Goal: Task Accomplishment & Management: Complete application form

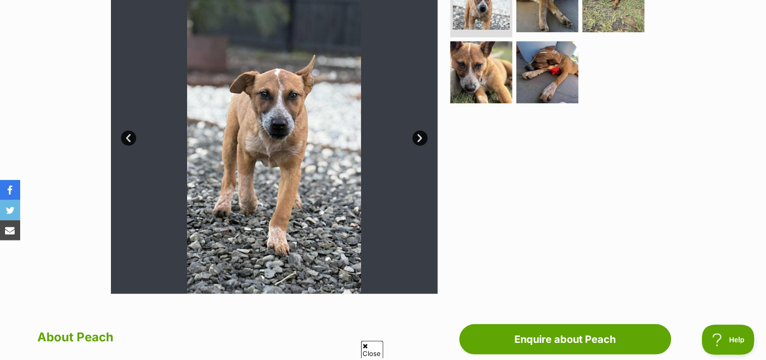
scroll to position [373, 0]
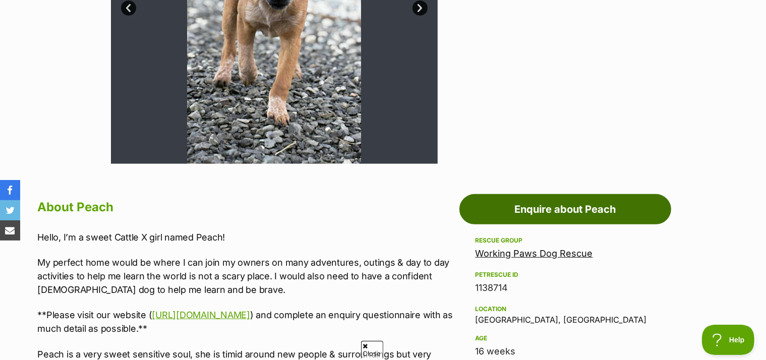
click at [524, 224] on link "Enquire about Peach" at bounding box center [565, 209] width 212 height 30
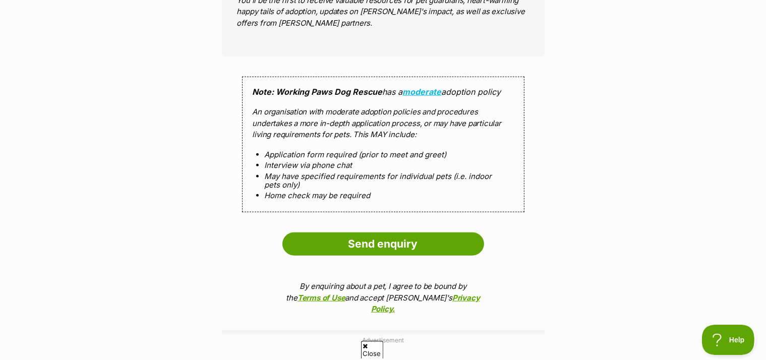
scroll to position [1011, 0]
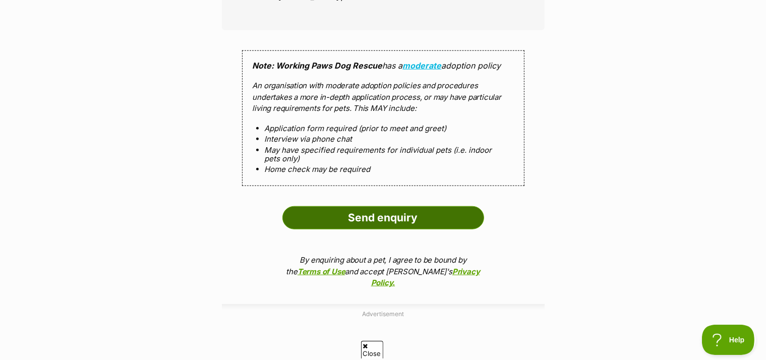
click at [374, 227] on input "Send enquiry" at bounding box center [383, 217] width 202 height 23
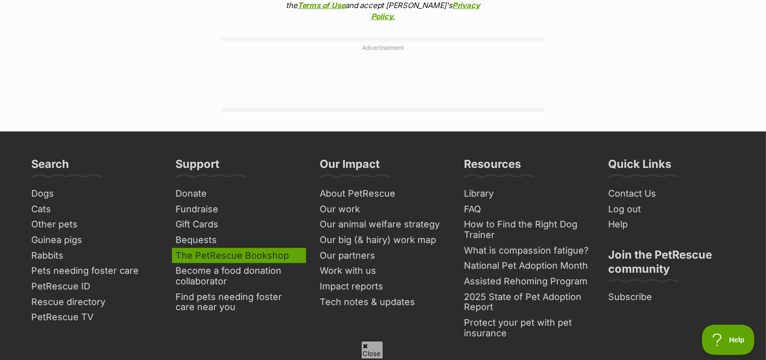
scroll to position [1065, 0]
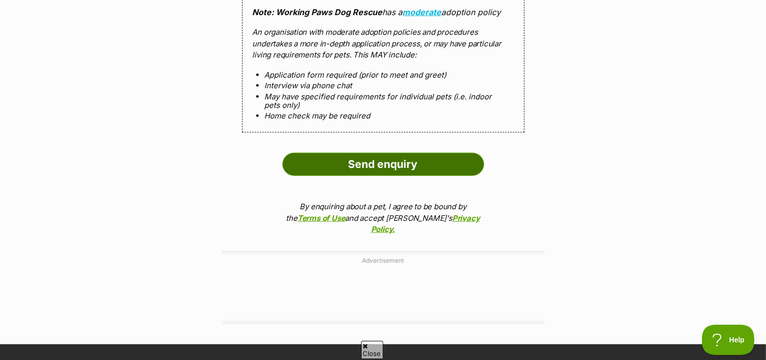
click at [407, 175] on input "Send enquiry" at bounding box center [383, 164] width 202 height 23
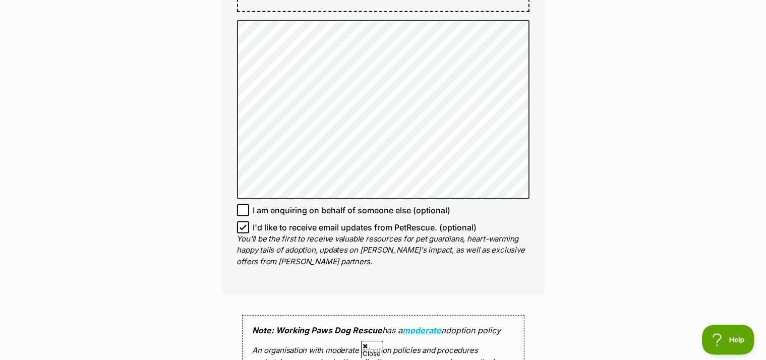
scroll to position [745, 0]
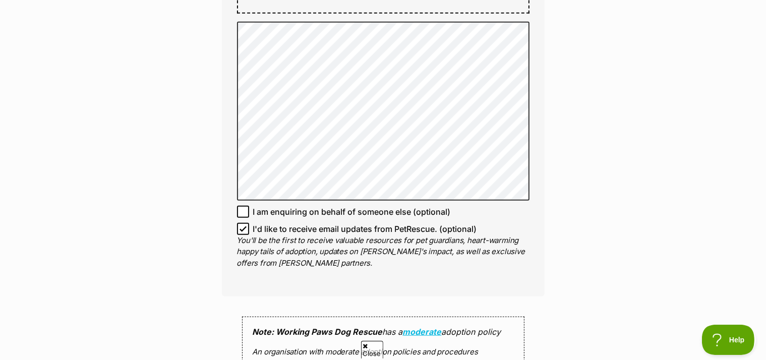
click at [243, 232] on icon at bounding box center [243, 228] width 7 height 7
click at [243, 235] on input "I'd like to receive email updates from PetRescue. (optional)" at bounding box center [243, 229] width 12 height 12
click at [243, 232] on icon at bounding box center [243, 228] width 7 height 7
click at [243, 235] on input "I'd like to receive email updates from PetRescue. (optional)" at bounding box center [243, 229] width 12 height 12
checkbox input "true"
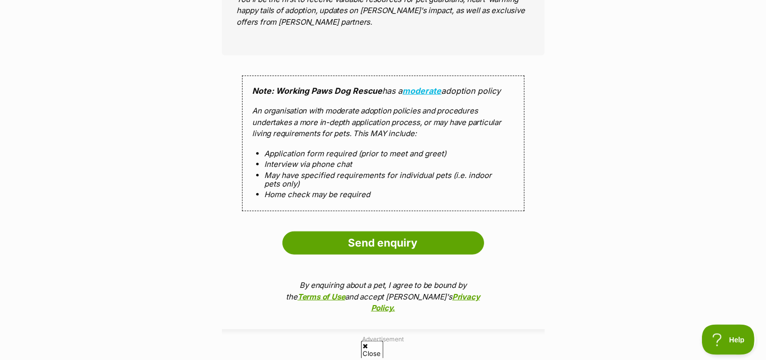
scroll to position [1011, 0]
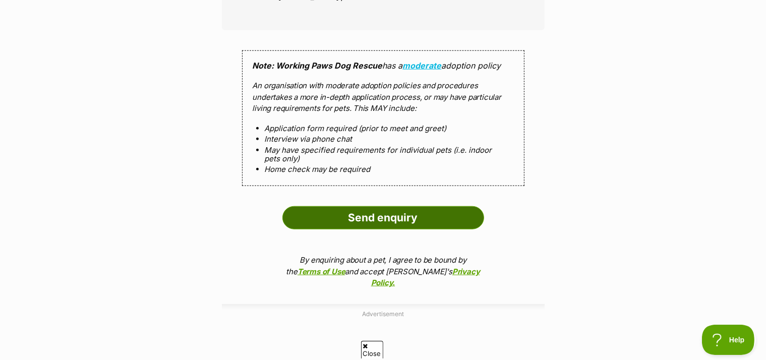
click at [401, 227] on input "Send enquiry" at bounding box center [383, 217] width 202 height 23
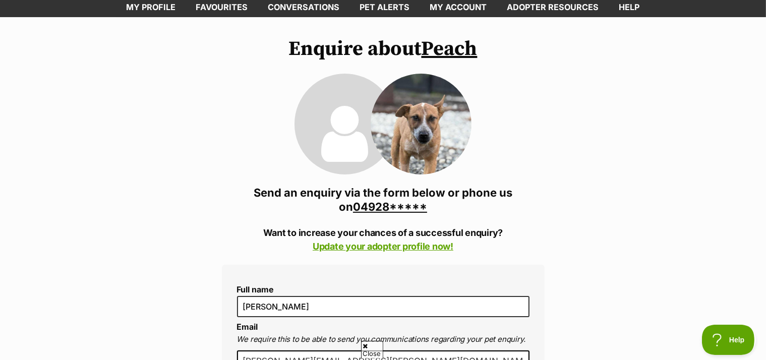
scroll to position [53, 0]
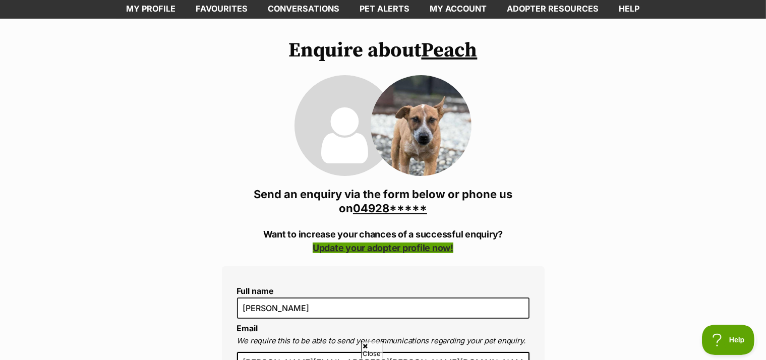
click at [429, 253] on link "Update your adopter profile now!" at bounding box center [383, 248] width 141 height 11
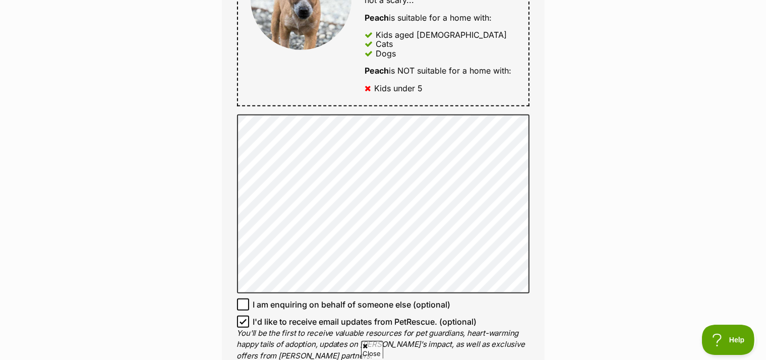
scroll to position [692, 0]
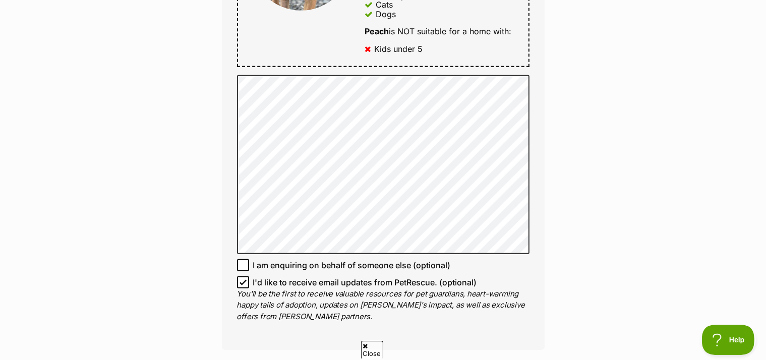
click at [112, 132] on div "Enquire about Peach 0492812044 Send an enquiry via the form below or phone us o…" at bounding box center [383, 48] width 766 height 1297
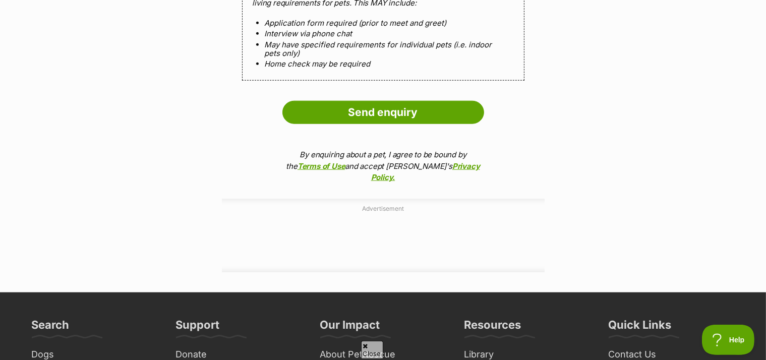
scroll to position [1118, 0]
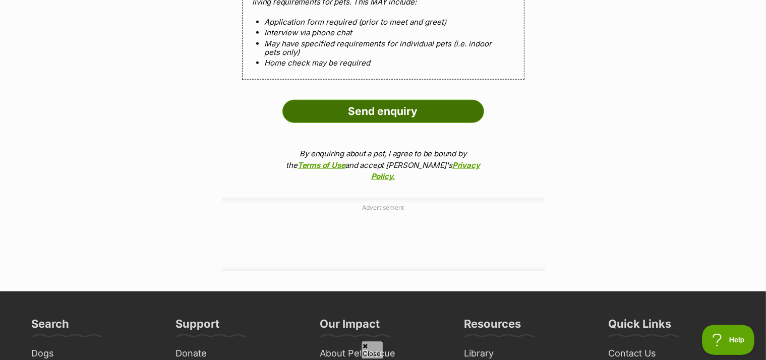
click at [388, 112] on input "Send enquiry" at bounding box center [383, 111] width 202 height 23
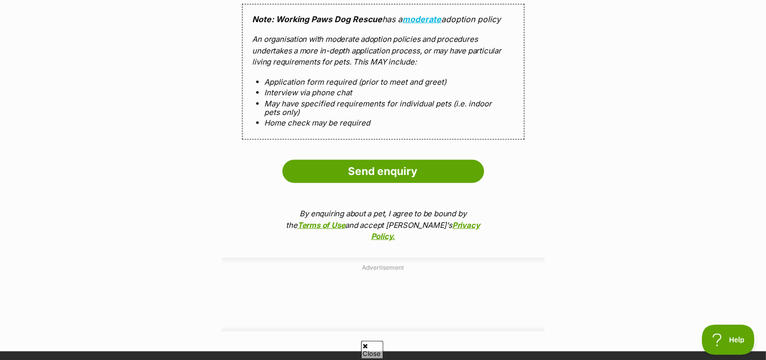
scroll to position [1065, 0]
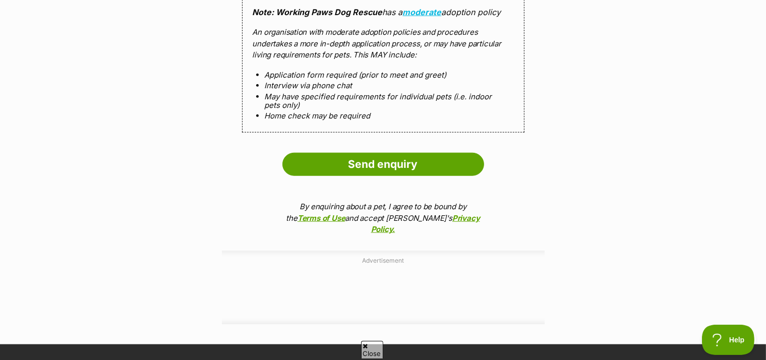
click at [368, 346] on icon at bounding box center [365, 346] width 5 height 7
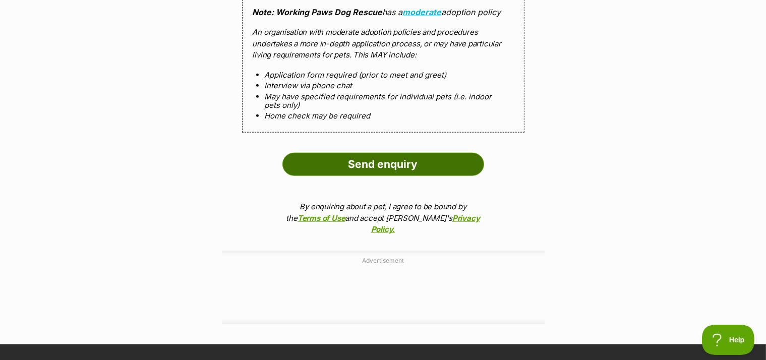
click at [395, 168] on input "Send enquiry" at bounding box center [383, 164] width 202 height 23
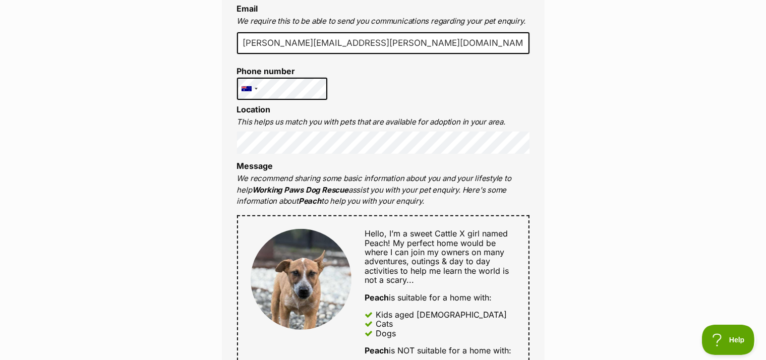
scroll to position [0, 0]
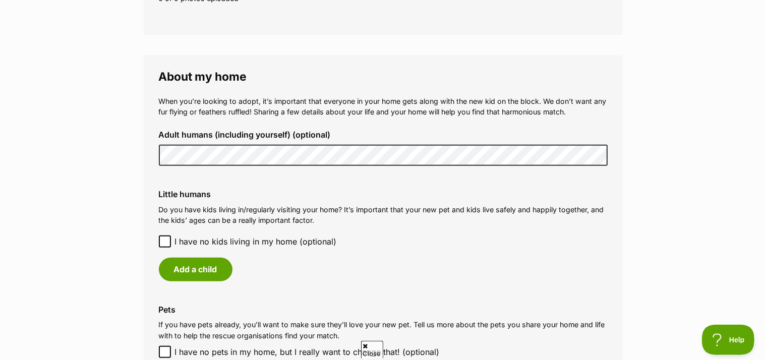
scroll to position [745, 0]
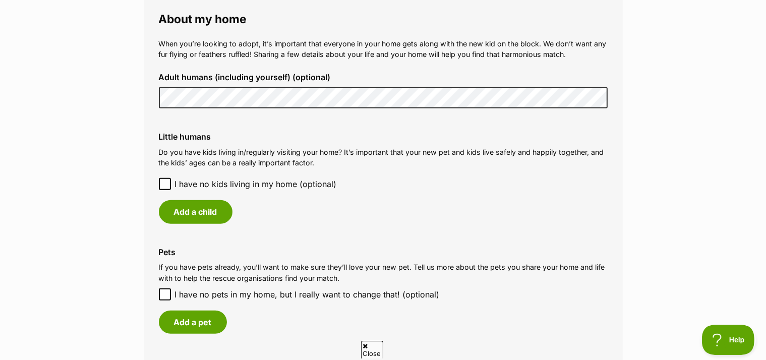
click at [164, 188] on icon at bounding box center [164, 184] width 7 height 7
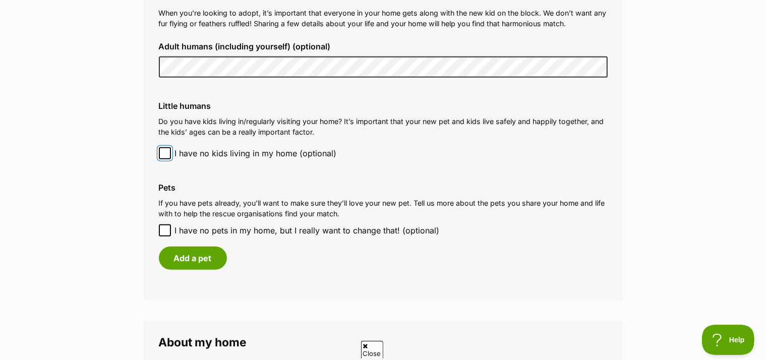
scroll to position [799, 0]
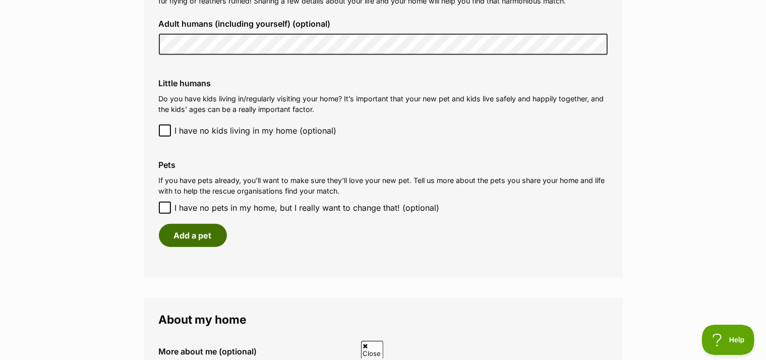
click at [205, 243] on button "Add a pet" at bounding box center [193, 235] width 68 height 23
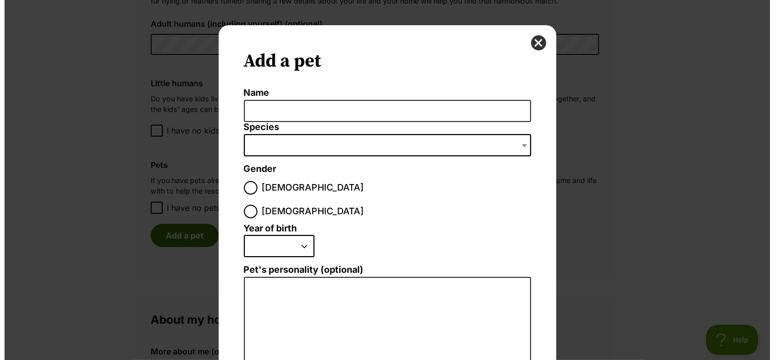
scroll to position [0, 0]
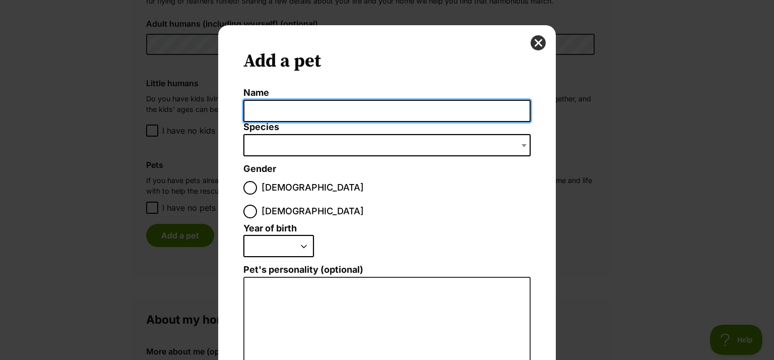
click at [275, 112] on input "Name" at bounding box center [387, 111] width 287 height 23
type input "Sassetta"
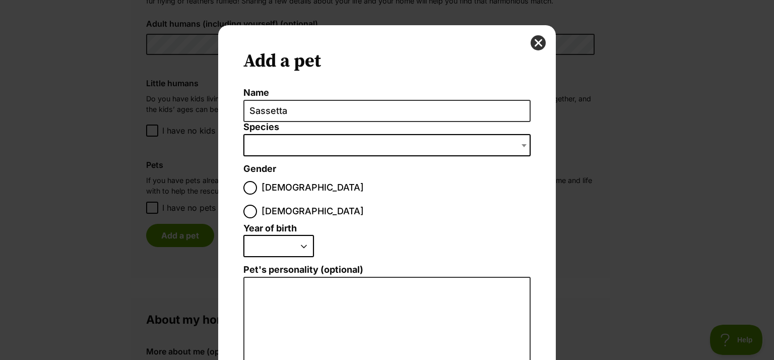
click at [273, 139] on span "Dialog Window - Close (Press escape to close)" at bounding box center [387, 145] width 287 height 22
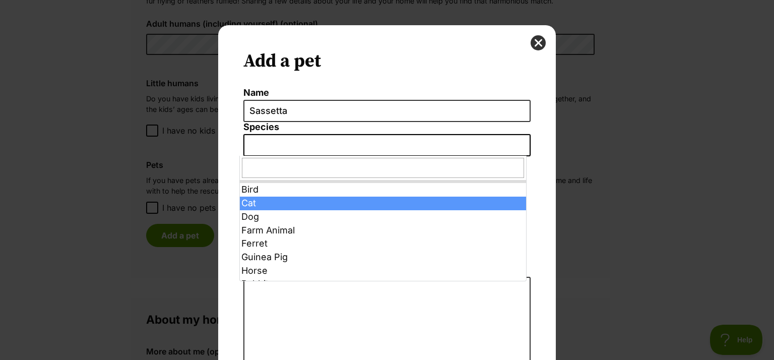
select select "2"
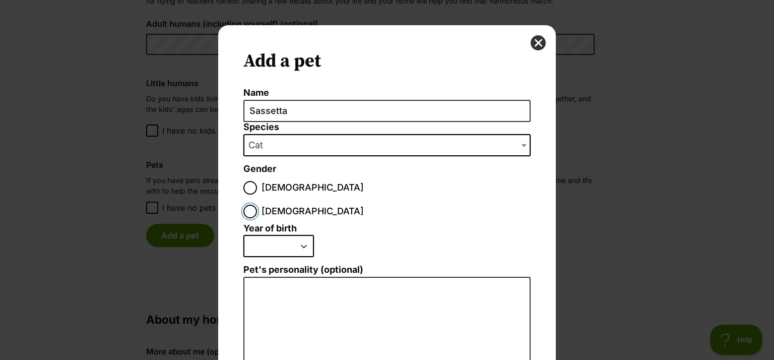
click at [257, 205] on input "[DEMOGRAPHIC_DATA]" at bounding box center [251, 212] width 14 height 14
radio input "true"
click at [244, 235] on select "2025 2024 2023 2022 2021 2020 2019 2018 2017 2016 2015 2014 2013 2012 2011 2010…" at bounding box center [279, 246] width 71 height 22
select select "2006"
click option "2006" at bounding box center [0, 0] width 0 height 0
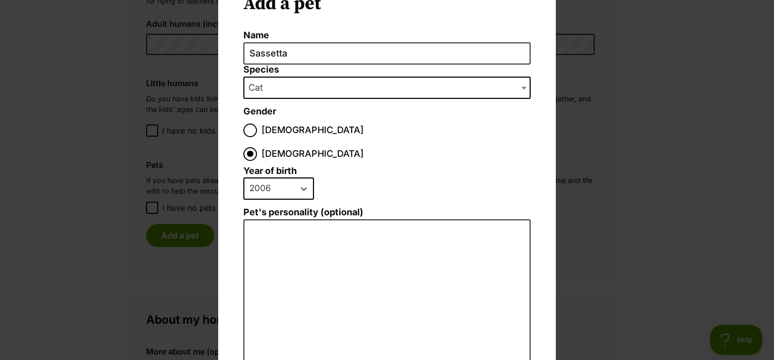
scroll to position [116, 0]
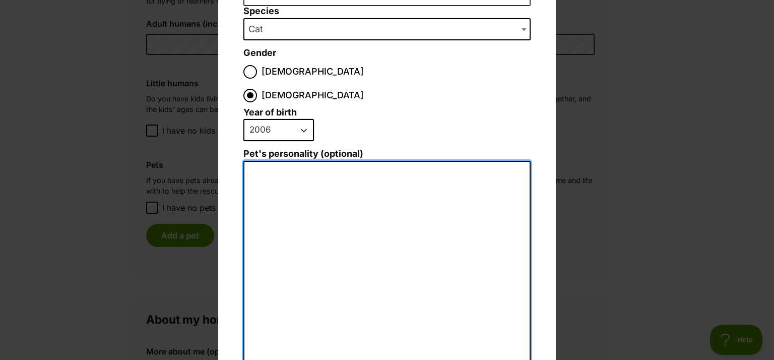
click at [315, 212] on textarea "Pet's personality (optional)" at bounding box center [387, 271] width 287 height 221
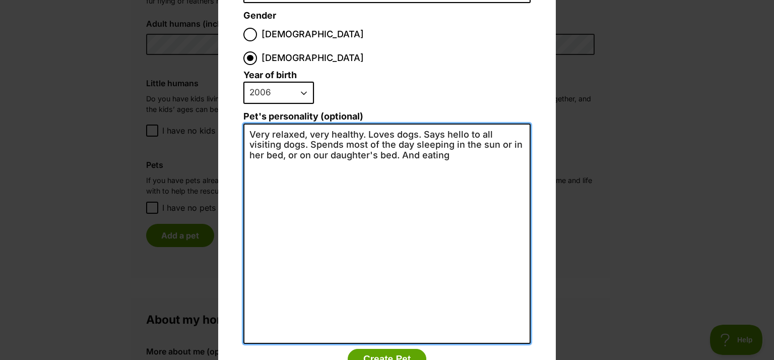
scroll to position [178, 0]
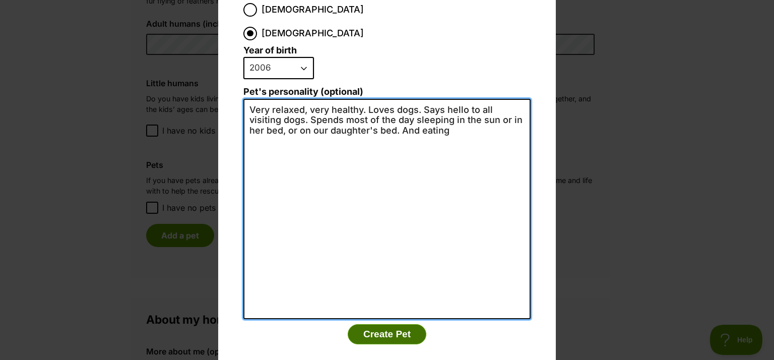
type textarea "Very relaxed, very healthy. Loves dogs. Says hello to all visiting dogs. Spends…"
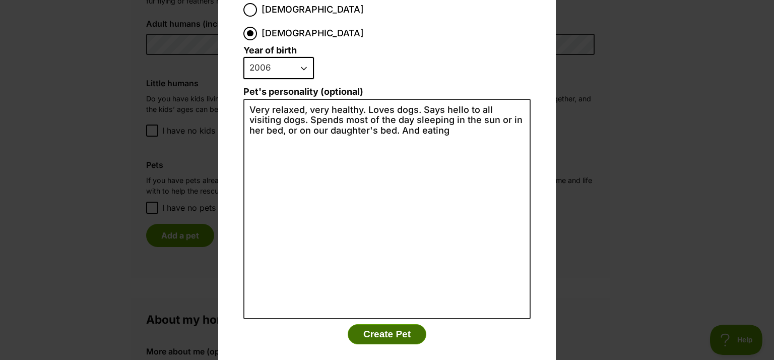
click at [371, 324] on button "Create Pet" at bounding box center [387, 334] width 79 height 20
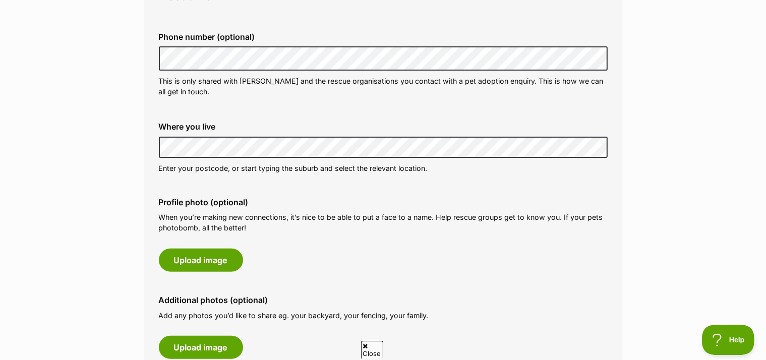
scroll to position [319, 0]
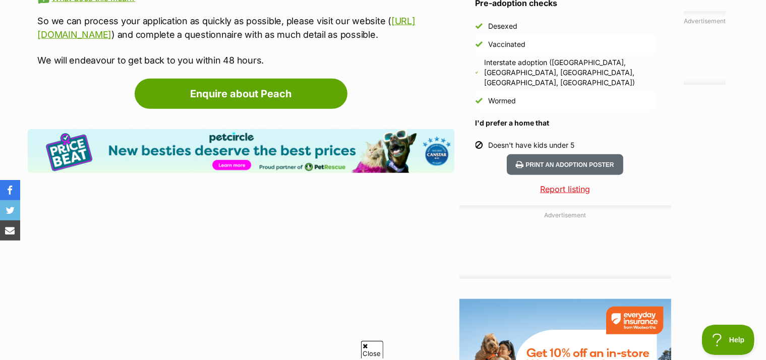
scroll to position [585, 0]
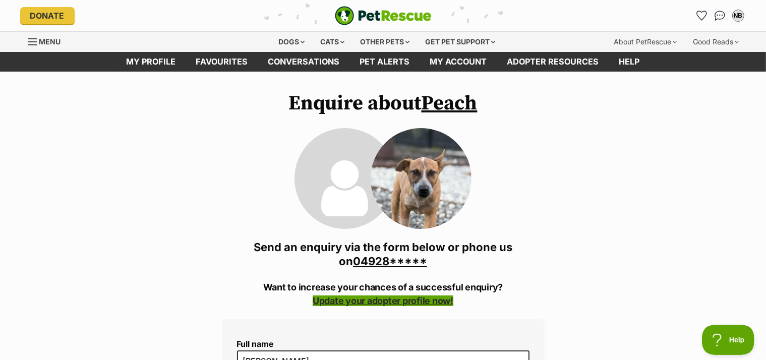
click at [342, 305] on link "Update your adopter profile now!" at bounding box center [383, 300] width 141 height 11
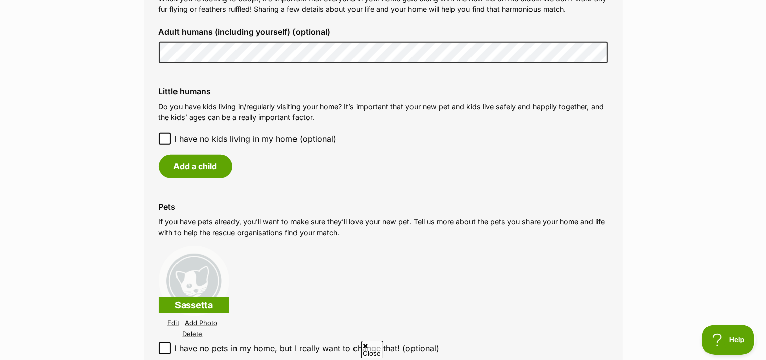
scroll to position [799, 0]
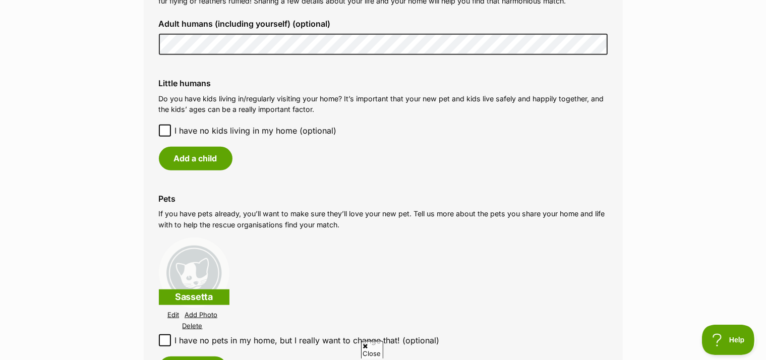
click at [167, 134] on icon at bounding box center [164, 130] width 7 height 7
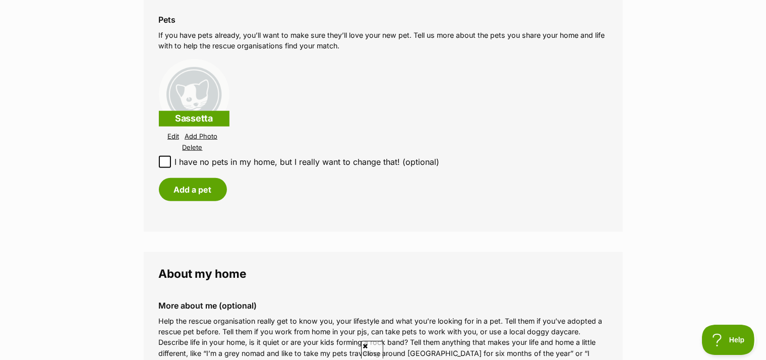
scroll to position [958, 0]
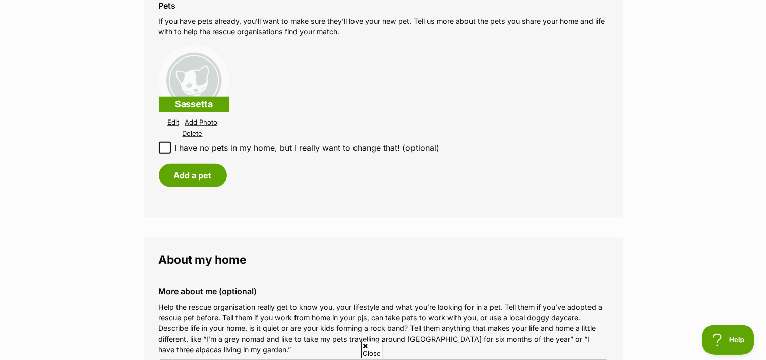
click at [169, 126] on link "Edit" at bounding box center [173, 122] width 12 height 8
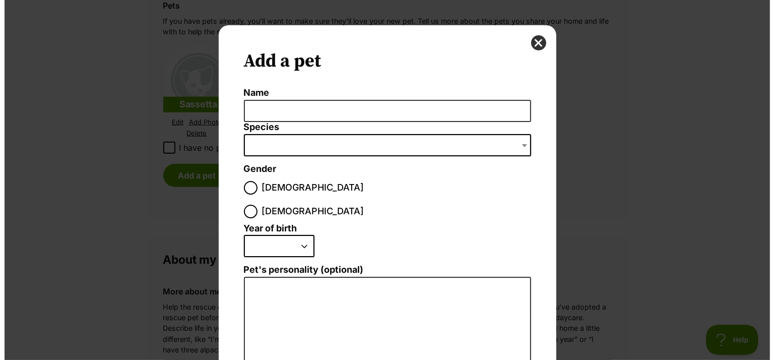
scroll to position [0, 0]
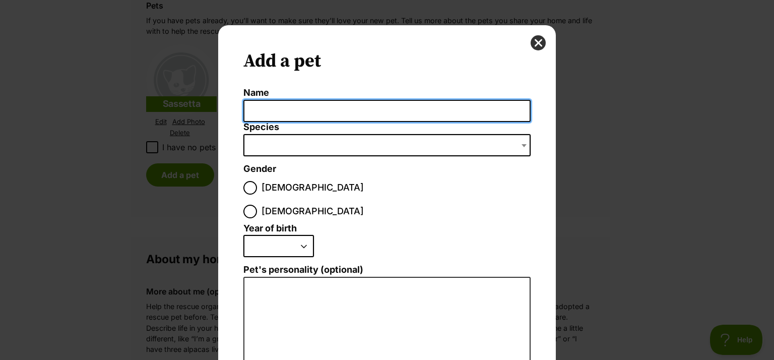
click at [269, 108] on input "Name" at bounding box center [387, 111] width 287 height 23
type input "Sassetta"
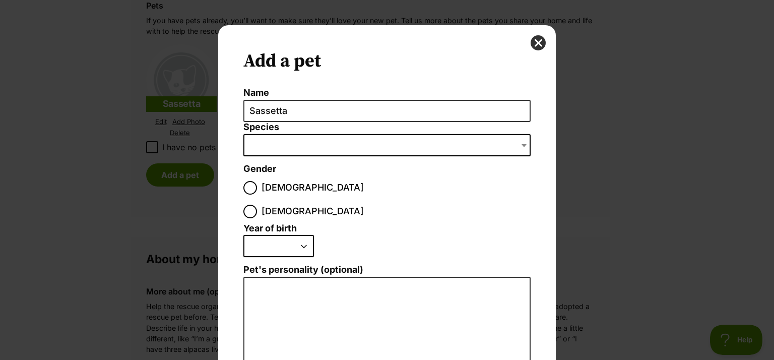
click at [262, 138] on span "Dialog Window - Close (Press escape to close)" at bounding box center [387, 145] width 287 height 22
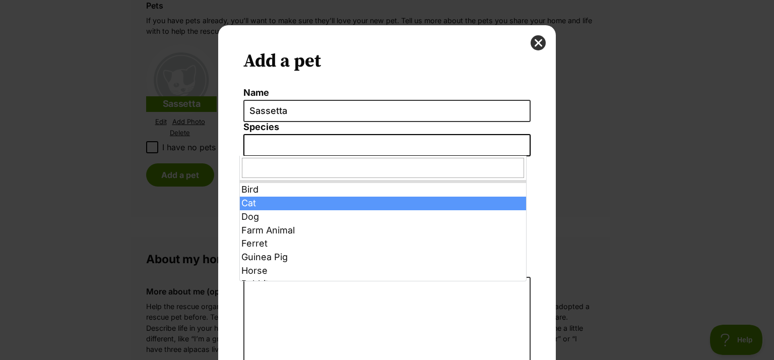
select select "2"
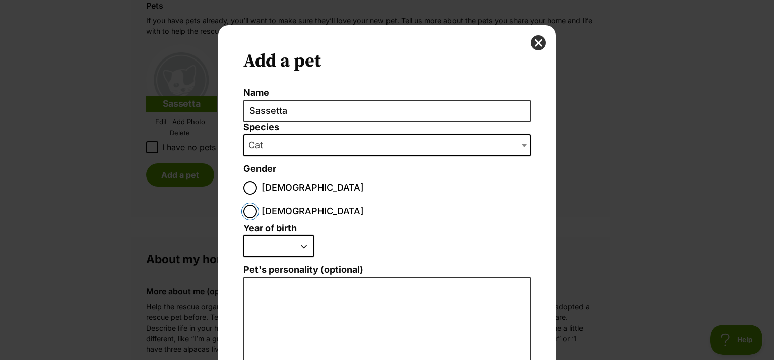
click at [257, 205] on input "[DEMOGRAPHIC_DATA]" at bounding box center [251, 212] width 14 height 14
radio input "true"
click at [244, 235] on select "2025 2024 2023 2022 2021 2020 2019 2018 2017 2016 2015 2014 2013 2012 2011 2010…" at bounding box center [279, 246] width 71 height 22
select select "2006"
click option "2006" at bounding box center [0, 0] width 0 height 0
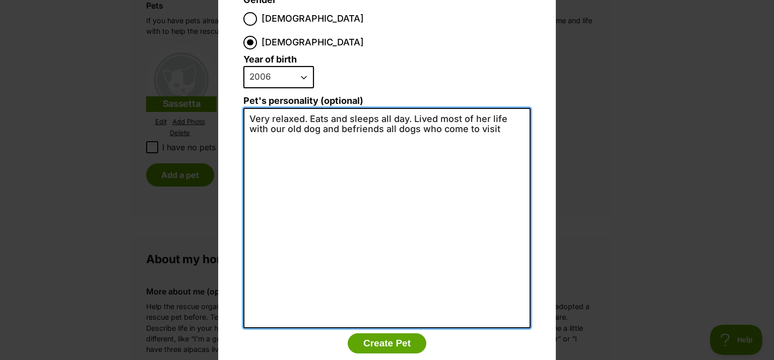
scroll to position [178, 0]
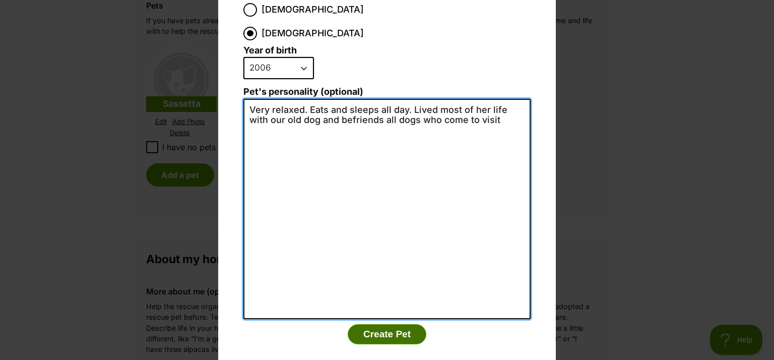
type textarea "Very relaxed. Eats and sleeps all day. Lived most of her life with our old dog …"
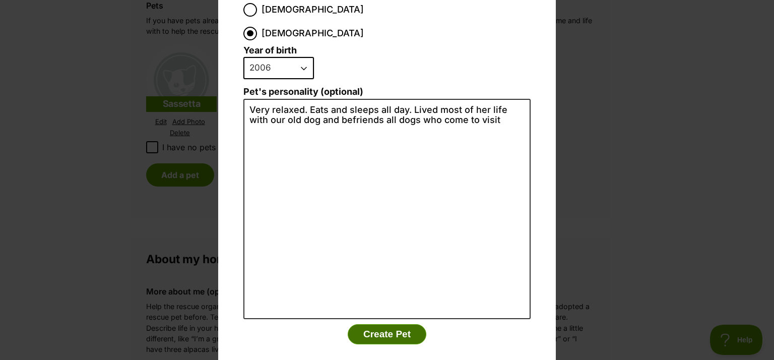
click at [359, 324] on button "Create Pet" at bounding box center [387, 334] width 79 height 20
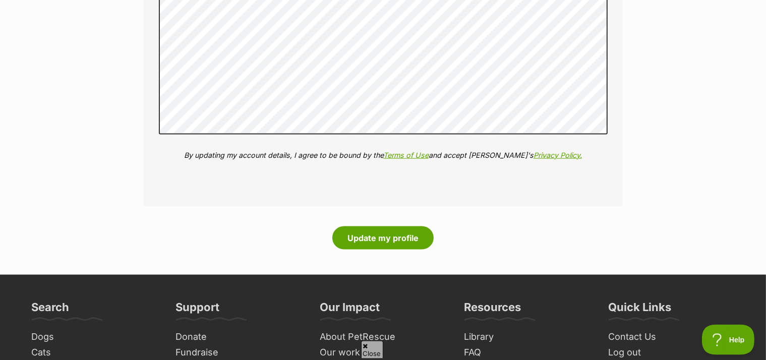
scroll to position [1331, 0]
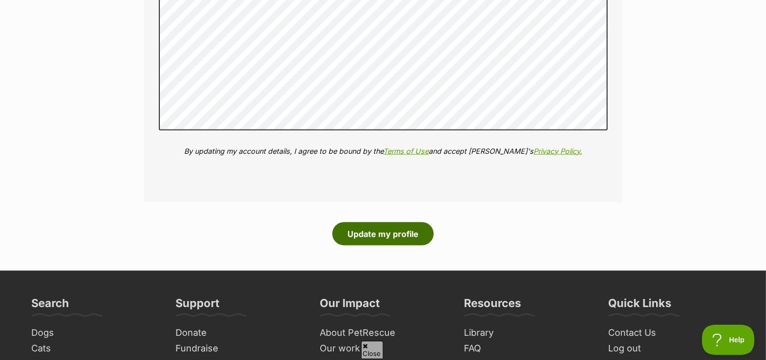
click at [398, 244] on button "Update my profile" at bounding box center [382, 233] width 101 height 23
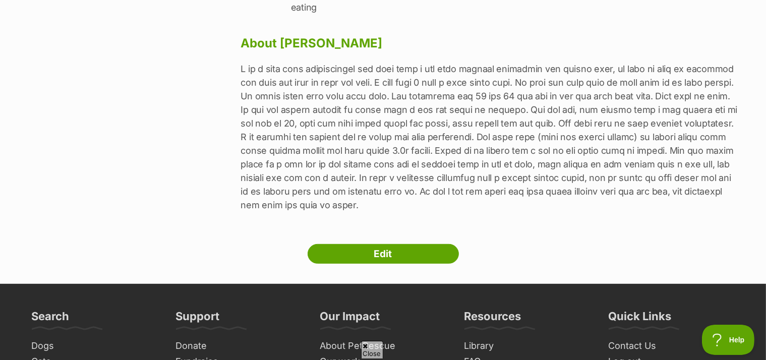
scroll to position [479, 0]
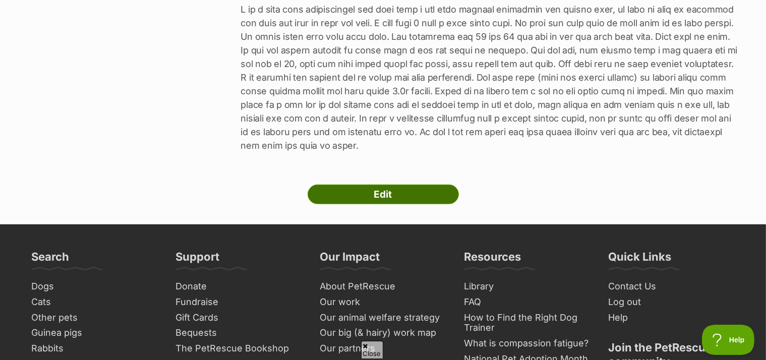
click at [424, 185] on link "Edit" at bounding box center [383, 195] width 151 height 20
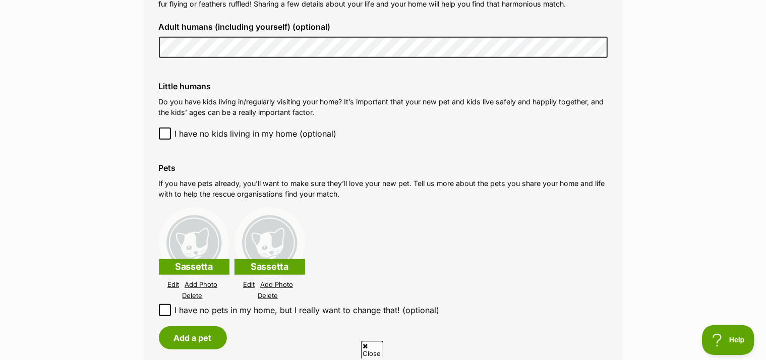
scroll to position [852, 0]
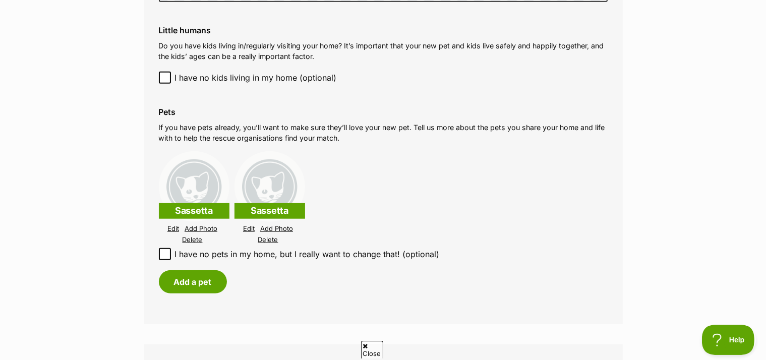
click at [267, 244] on link "Delete" at bounding box center [268, 240] width 20 height 8
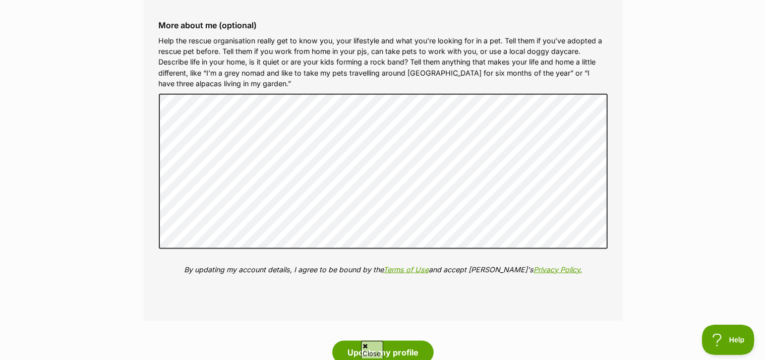
scroll to position [1438, 0]
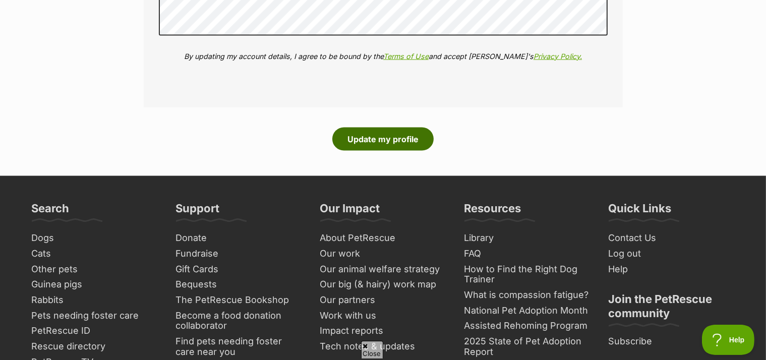
click at [408, 144] on button "Update my profile" at bounding box center [382, 139] width 101 height 23
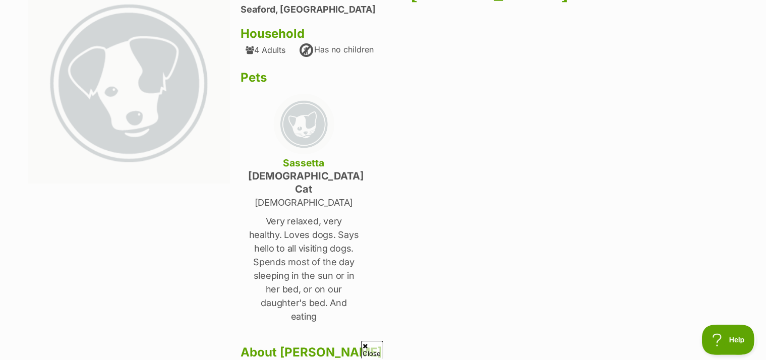
scroll to position [53, 0]
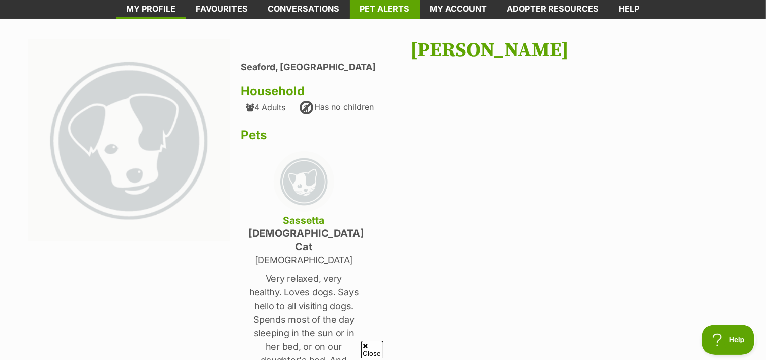
click at [395, 8] on link "Pet alerts" at bounding box center [385, 9] width 70 height 20
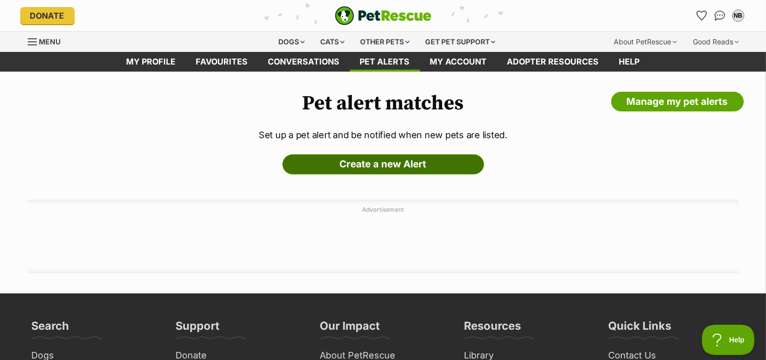
click at [397, 169] on link "Create a new Alert" at bounding box center [383, 164] width 202 height 20
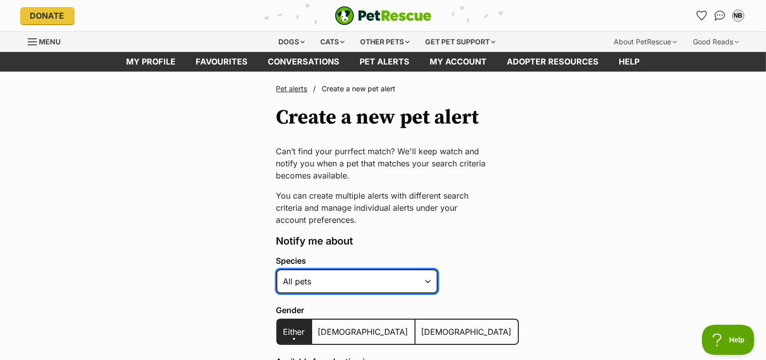
click at [276, 269] on select "Alpaca Bird Cat Chicken Cow Dog Donkey Duck Ferret Fish Goat Goose Guinea Fowl …" at bounding box center [356, 281] width 161 height 24
select select "1"
click option "Dog" at bounding box center [0, 0] width 0 height 0
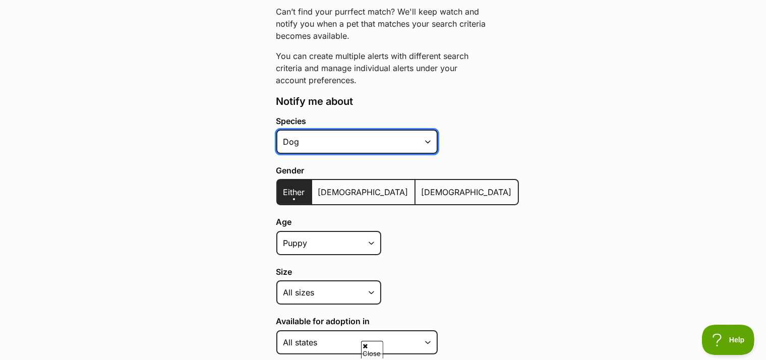
scroll to position [159, 0]
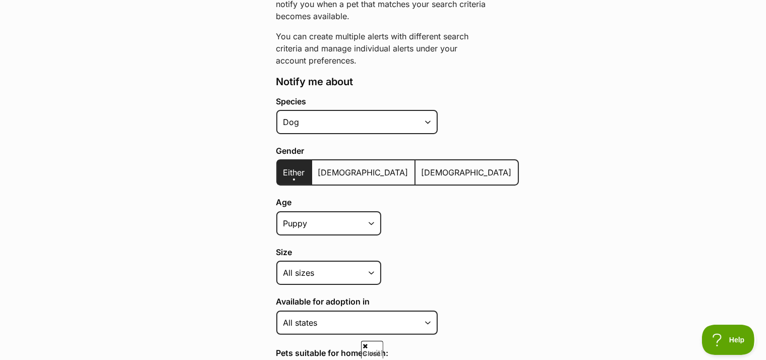
click at [422, 176] on span "[DEMOGRAPHIC_DATA]" at bounding box center [467, 172] width 90 height 10
click at [421, 166] on input "[DEMOGRAPHIC_DATA]" at bounding box center [421, 166] width 0 height 1
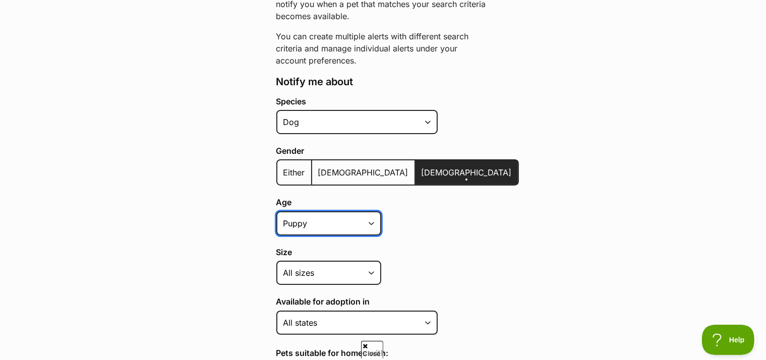
click at [276, 211] on select "Puppy Adult Senior All ages" at bounding box center [328, 223] width 105 height 24
click at [354, 231] on select "Puppy Adult Senior All ages" at bounding box center [328, 223] width 105 height 24
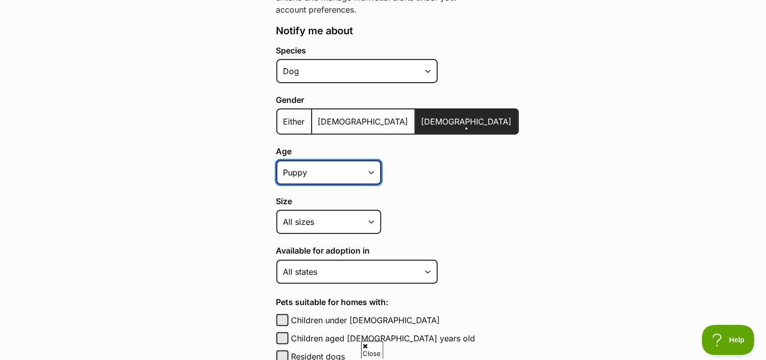
scroll to position [213, 0]
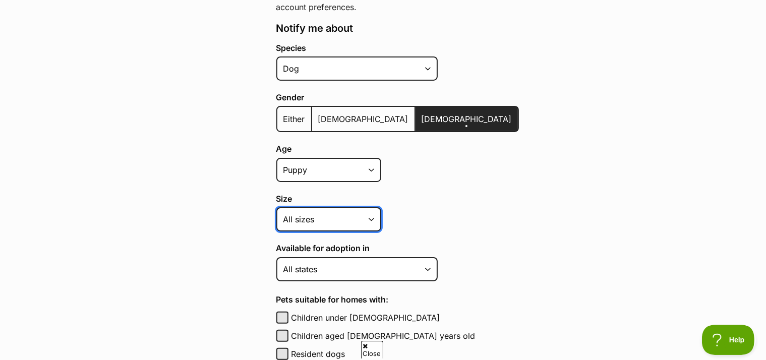
click at [276, 207] on select "Small Medium Large All sizes" at bounding box center [328, 219] width 105 height 24
select select "medium"
click option "Medium" at bounding box center [0, 0] width 0 height 0
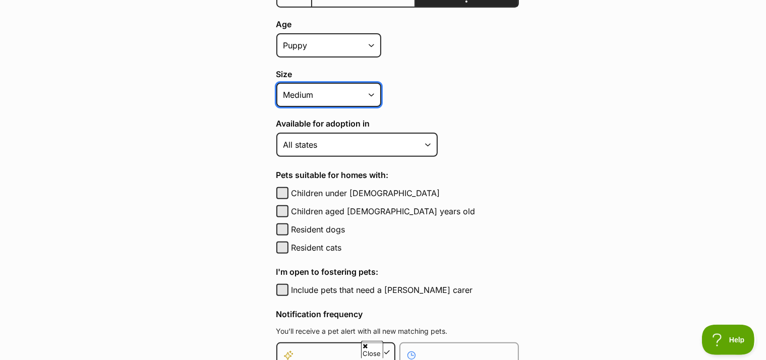
scroll to position [373, 0]
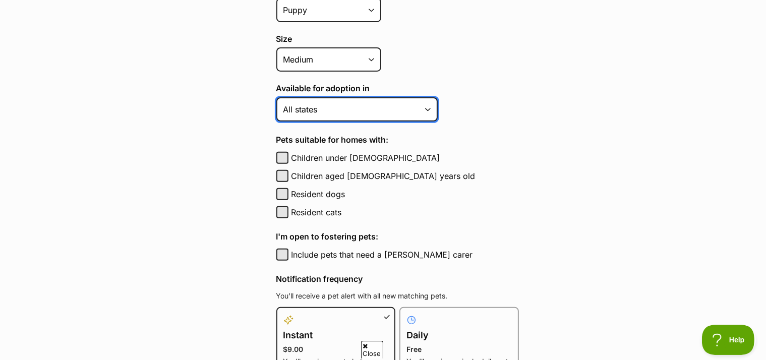
click at [276, 97] on select "Australian Capital Territory New South Wales Northern Territory Queensland Sout…" at bounding box center [356, 109] width 161 height 24
select select "2"
click option "Victoria" at bounding box center [0, 0] width 0 height 0
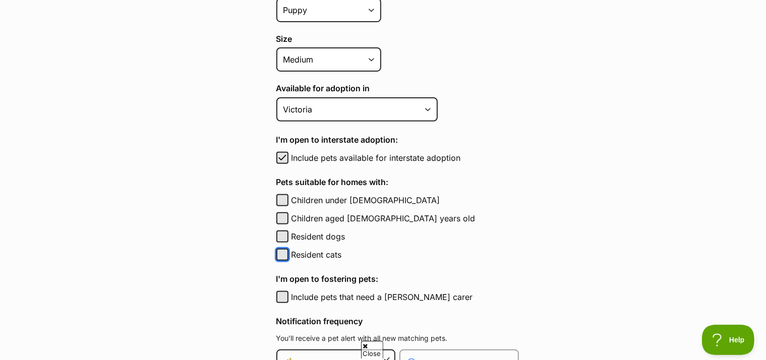
click at [283, 261] on button "Resident cats" at bounding box center [282, 255] width 12 height 12
checkbox input "true"
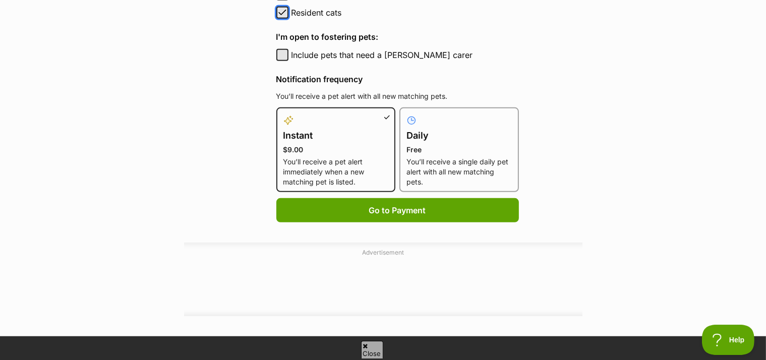
scroll to position [639, 0]
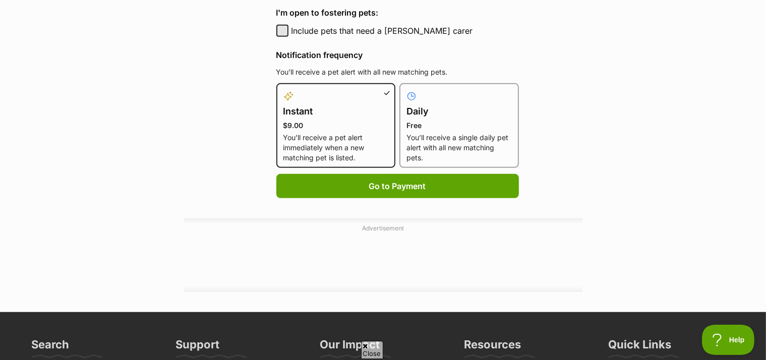
click at [479, 93] on div "Daily Free You’ll receive a single daily pet alert with all new matching pets." at bounding box center [459, 125] width 120 height 85
click at [373, 98] on div "Instant $9.00 You’ll receive a pet alert immediately when a new matching pet is…" at bounding box center [336, 125] width 120 height 85
click at [408, 114] on h4 "Daily" at bounding box center [458, 111] width 105 height 14
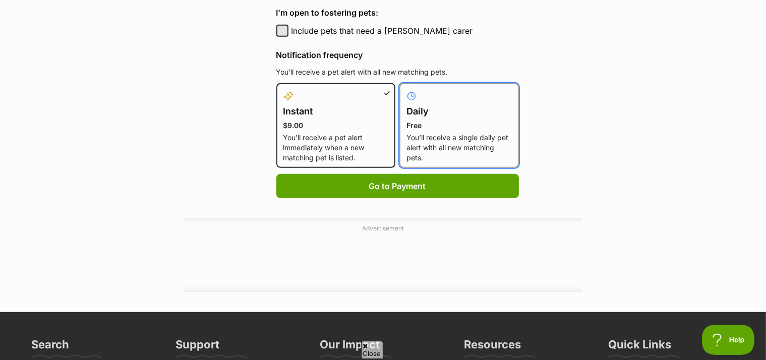
click at [406, 90] on input "Daily Free You’ll receive a single daily pet alert with all new matching pets." at bounding box center [405, 89] width 1 height 1
radio input "true"
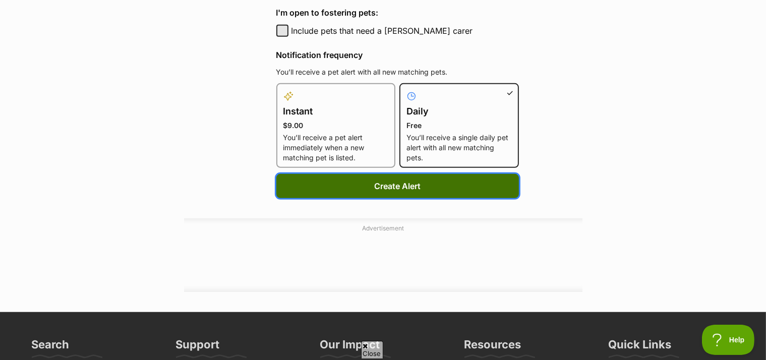
click at [393, 194] on button "Create Alert" at bounding box center [397, 186] width 243 height 24
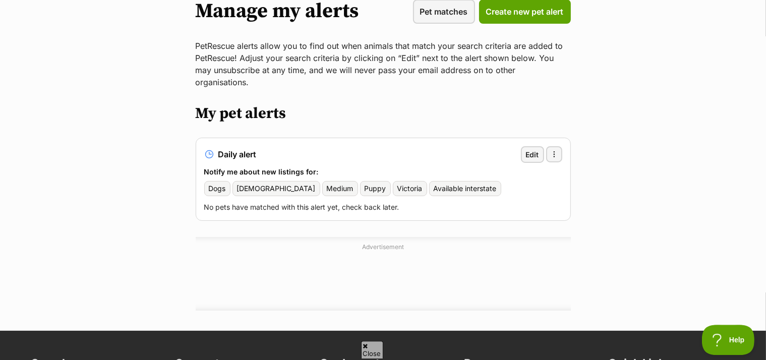
scroll to position [106, 0]
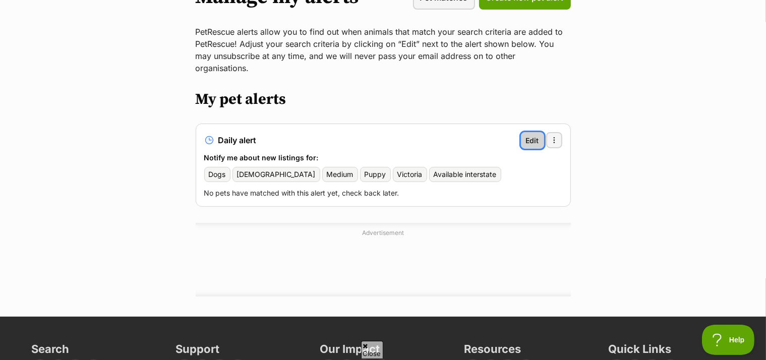
click at [530, 138] on span "Edit" at bounding box center [532, 140] width 13 height 11
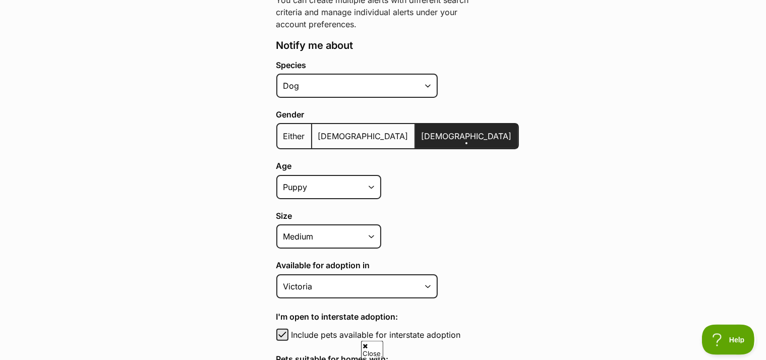
scroll to position [213, 0]
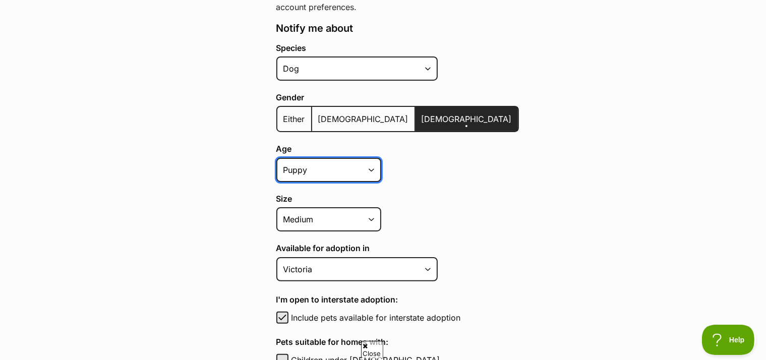
click at [276, 158] on select "Puppy Adult Senior All ages" at bounding box center [328, 170] width 105 height 24
select select
click option "All ages" at bounding box center [0, 0] width 0 height 0
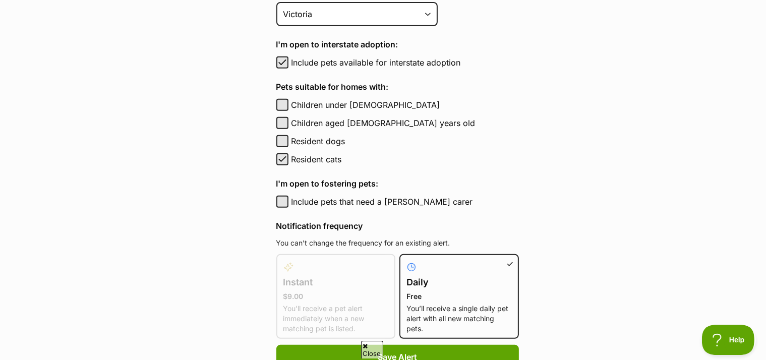
scroll to position [532, 0]
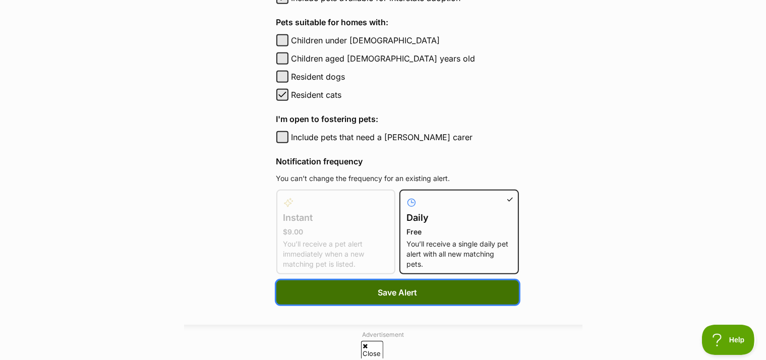
click at [416, 291] on button "Save Alert" at bounding box center [397, 292] width 243 height 24
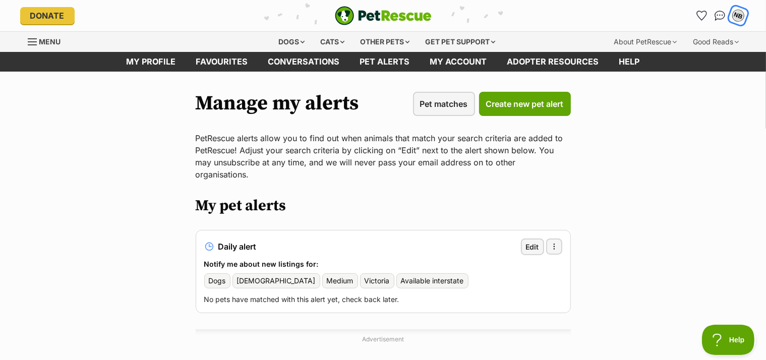
click at [742, 19] on div "NB" at bounding box center [738, 16] width 16 height 16
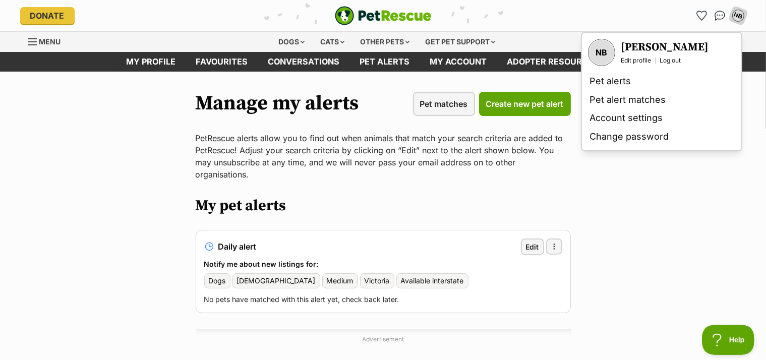
click at [640, 196] on main "Manage my alerts Pet matches Create new pet alert PetRescue alerts allow you to…" at bounding box center [383, 247] width 766 height 351
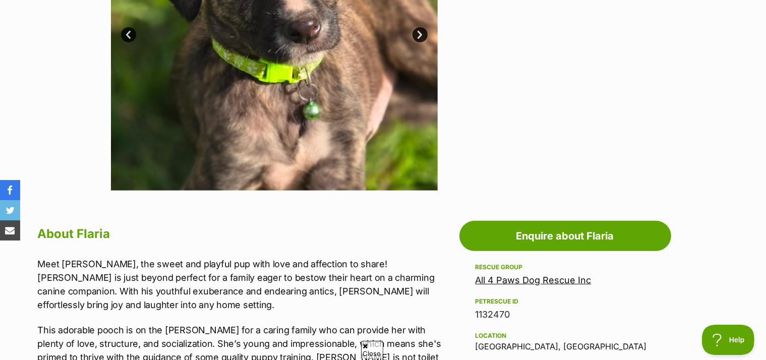
scroll to position [426, 0]
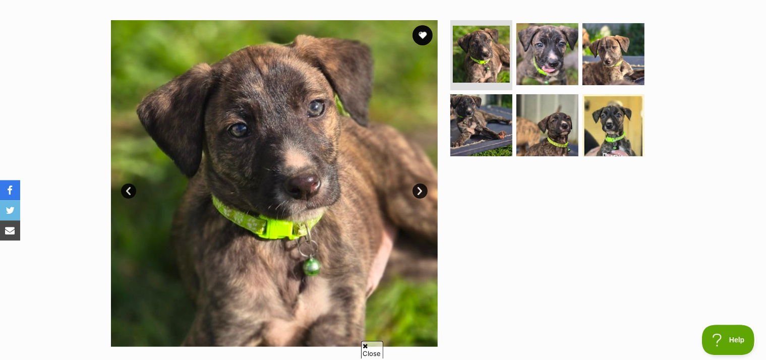
scroll to position [159, 0]
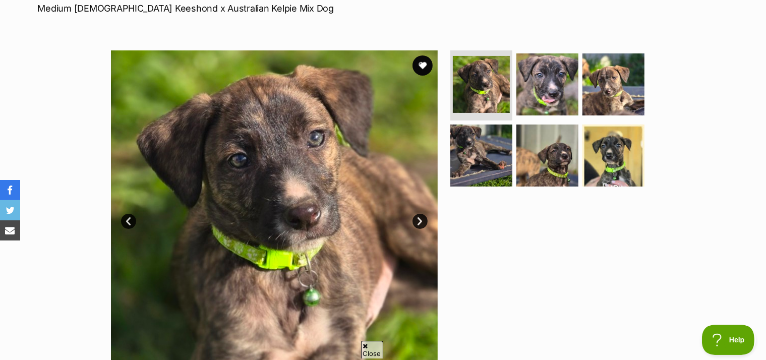
click at [418, 229] on link "Next" at bounding box center [419, 221] width 15 height 15
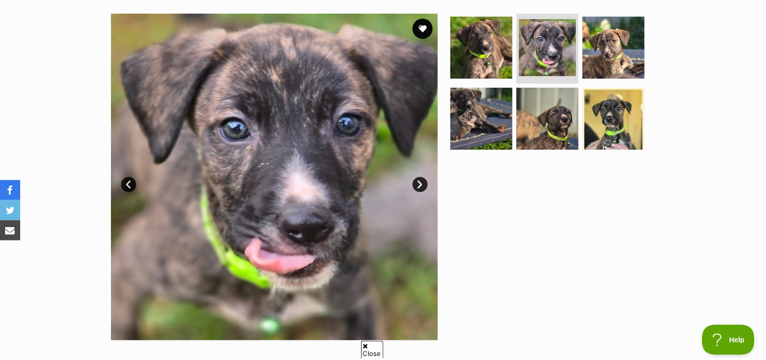
scroll to position [213, 0]
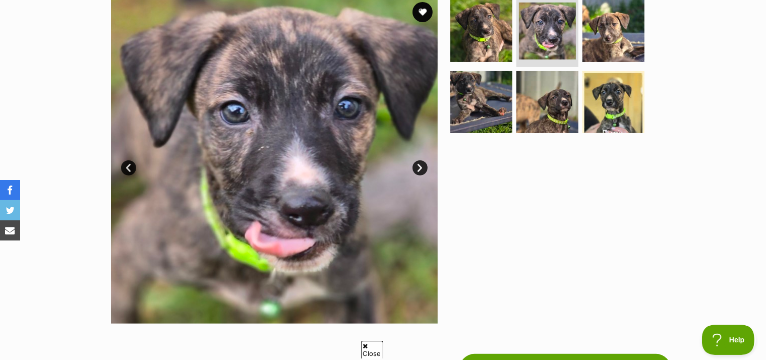
click at [422, 175] on link "Next" at bounding box center [419, 167] width 15 height 15
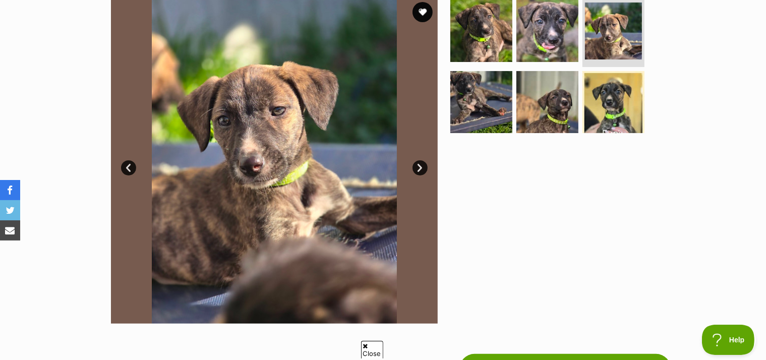
click at [422, 175] on link "Next" at bounding box center [419, 167] width 15 height 15
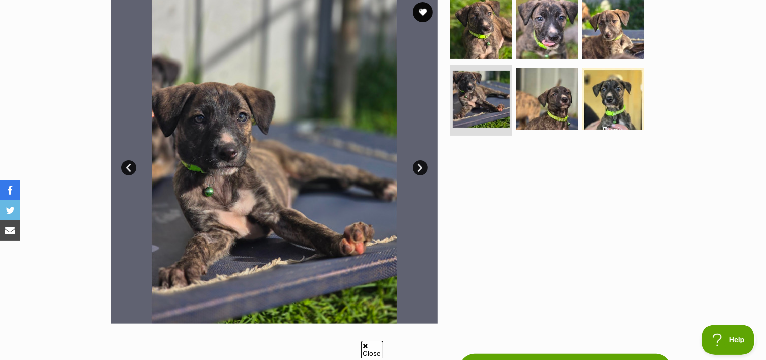
click at [422, 175] on link "Next" at bounding box center [419, 167] width 15 height 15
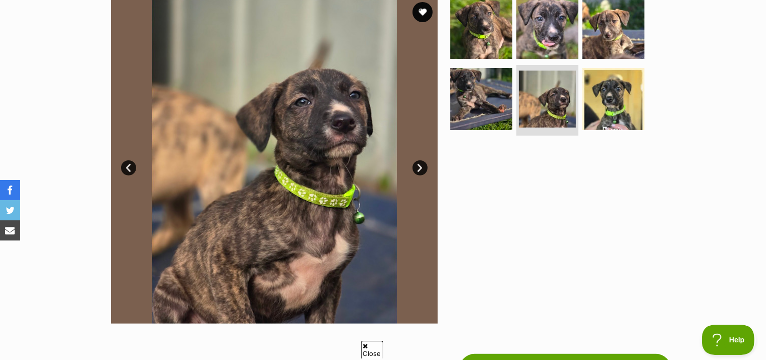
click at [421, 175] on link "Next" at bounding box center [419, 167] width 15 height 15
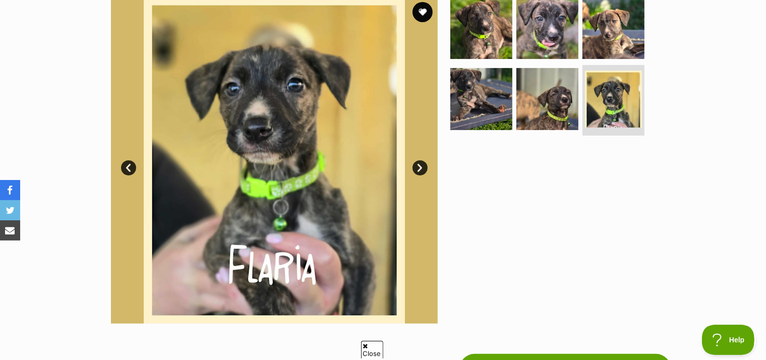
click at [421, 175] on link "Next" at bounding box center [419, 167] width 15 height 15
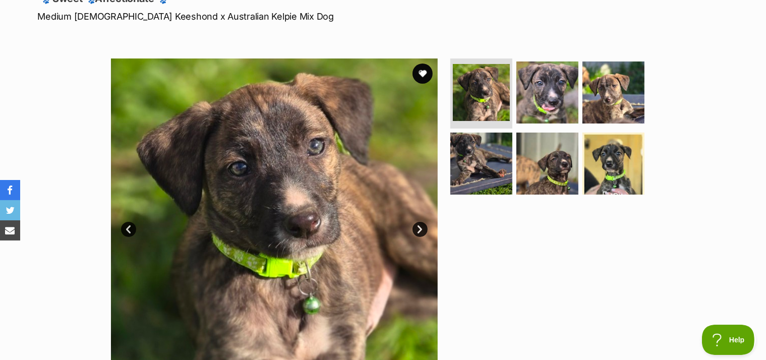
scroll to position [159, 0]
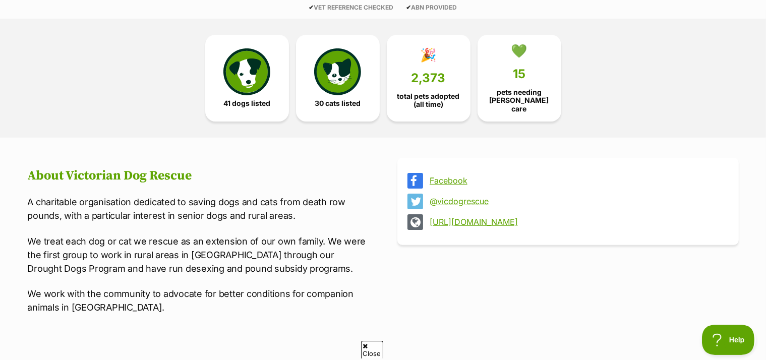
scroll to position [266, 0]
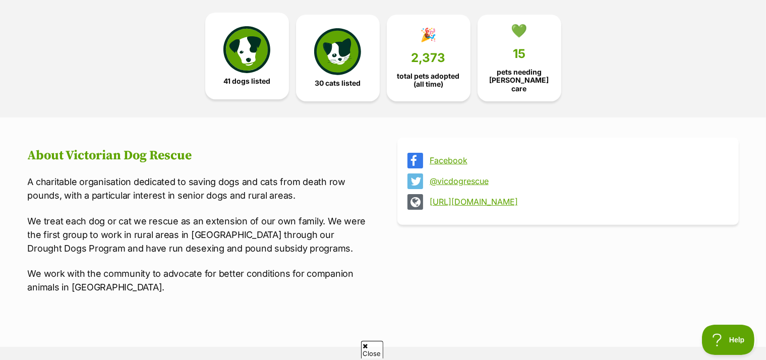
click at [254, 92] on link "41 dogs listed" at bounding box center [247, 56] width 84 height 87
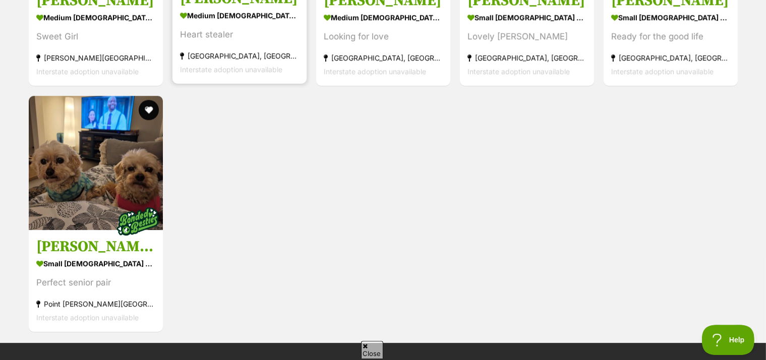
scroll to position [2732, 0]
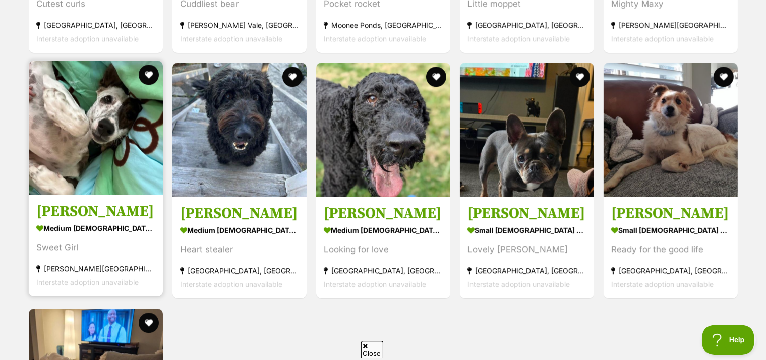
click at [94, 217] on h3 "Dizzy Babbington" at bounding box center [95, 211] width 119 height 19
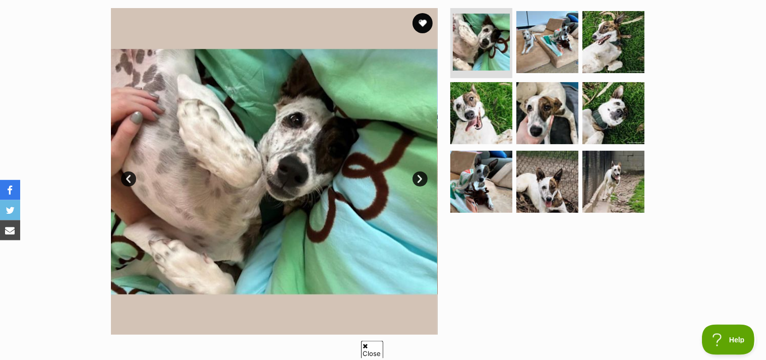
scroll to position [213, 0]
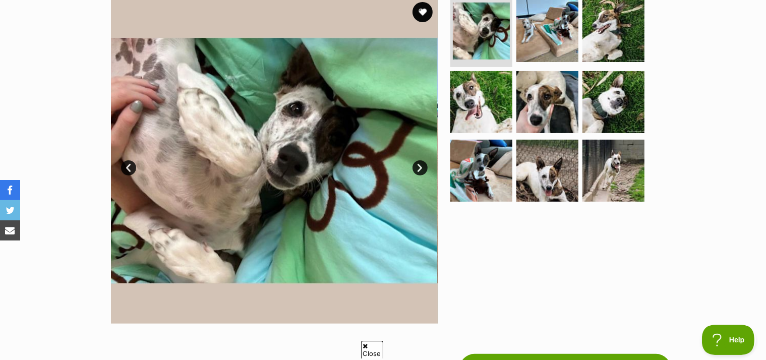
click at [416, 174] on link "Next" at bounding box center [419, 167] width 15 height 15
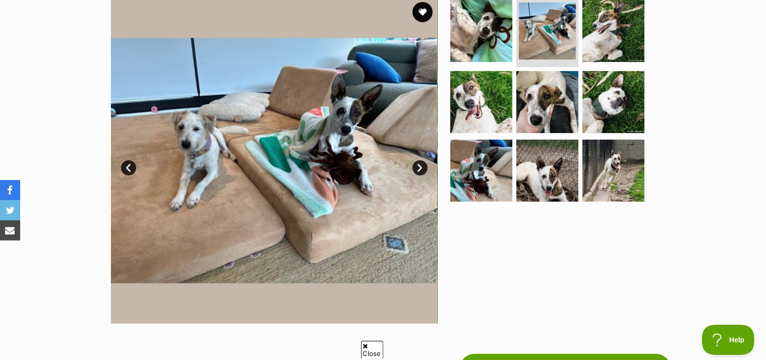
click at [417, 170] on link "Next" at bounding box center [419, 167] width 15 height 15
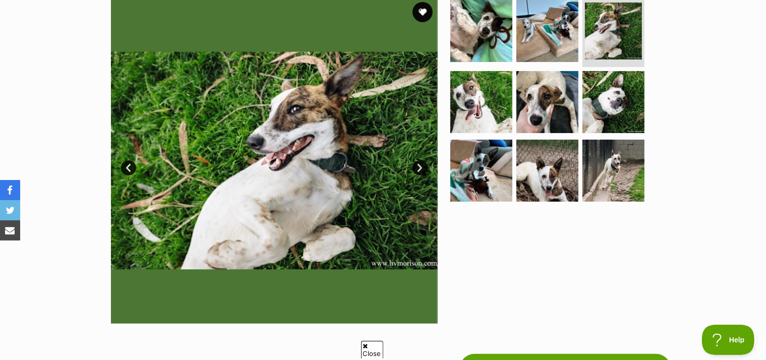
click at [417, 170] on link "Next" at bounding box center [419, 167] width 15 height 15
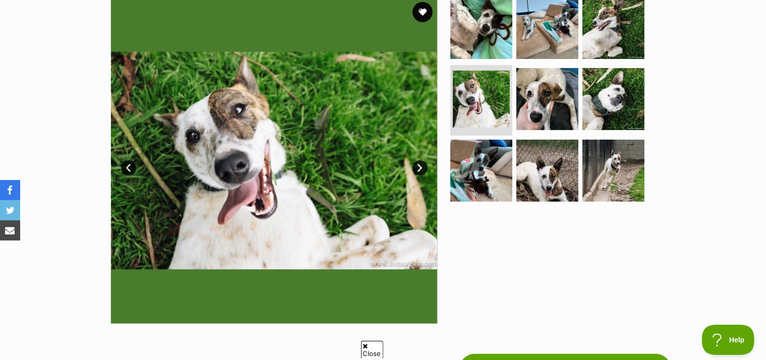
click at [417, 170] on link "Next" at bounding box center [419, 167] width 15 height 15
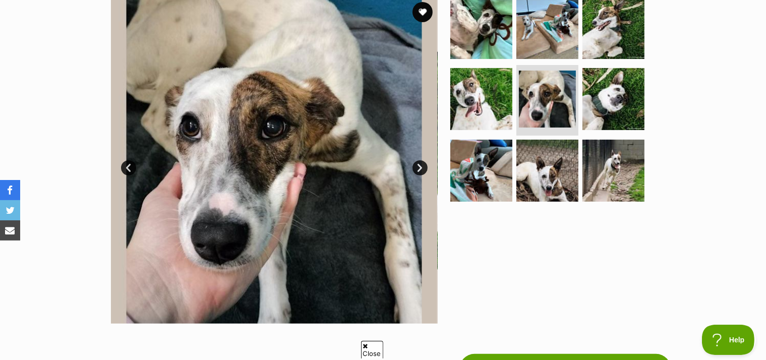
click at [416, 175] on link "Next" at bounding box center [419, 167] width 15 height 15
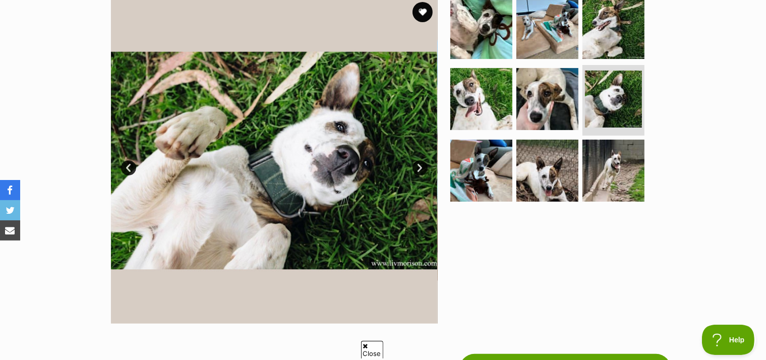
click at [416, 175] on link "Next" at bounding box center [419, 167] width 15 height 15
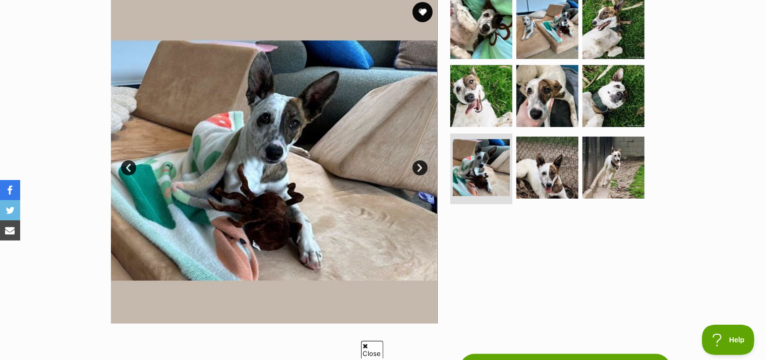
click at [416, 175] on link "Next" at bounding box center [419, 167] width 15 height 15
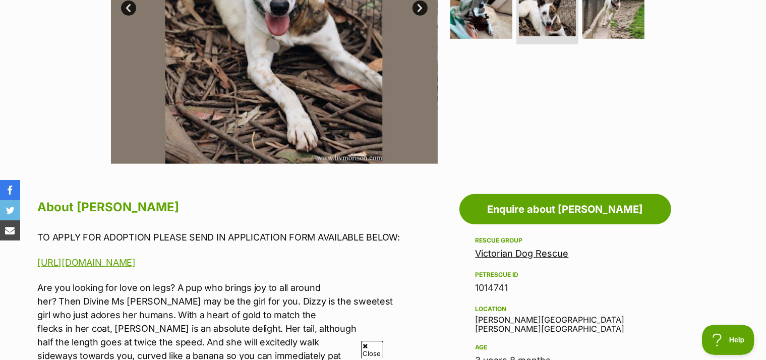
scroll to position [0, 0]
